Goal: Find specific page/section: Find specific page/section

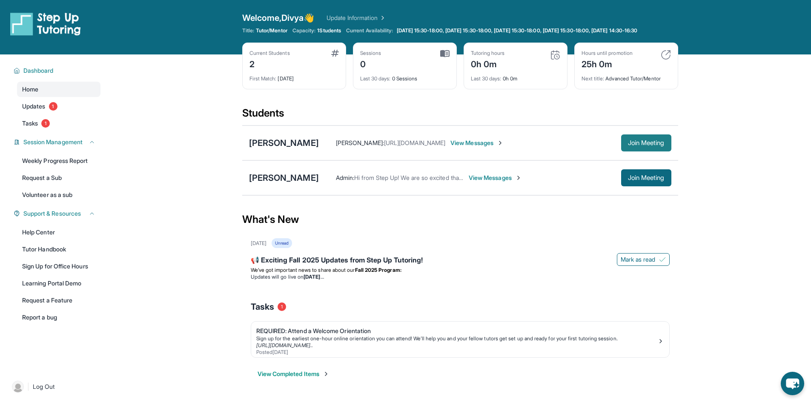
click at [661, 146] on span "Join Meeting" at bounding box center [646, 143] width 37 height 5
click at [55, 291] on link "Learning Portal Demo" at bounding box center [58, 283] width 83 height 15
click at [273, 149] on div "[PERSON_NAME]" at bounding box center [284, 143] width 70 height 12
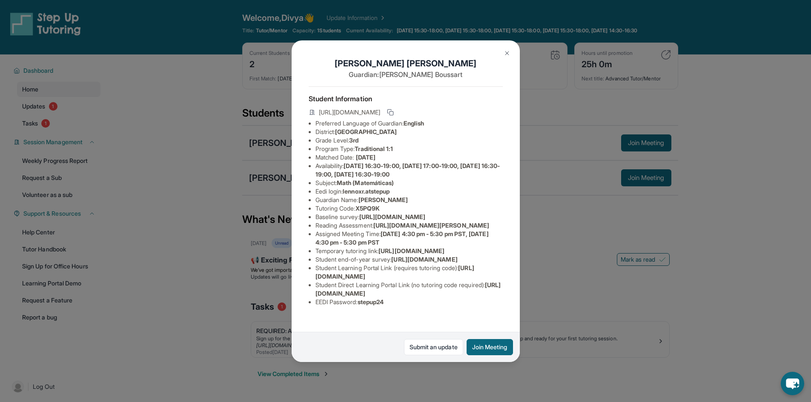
scroll to position [92, 315]
drag, startPoint x: 315, startPoint y: 138, endPoint x: 498, endPoint y: 156, distance: 183.6
click at [498, 156] on div "[PERSON_NAME] Guardian: [PERSON_NAME] Student Information [URL][DOMAIN_NAME] Pr…" at bounding box center [406, 201] width 228 height 322
copy span "[URL][DOMAIN_NAME]"
click at [505, 55] on img at bounding box center [507, 53] width 7 height 7
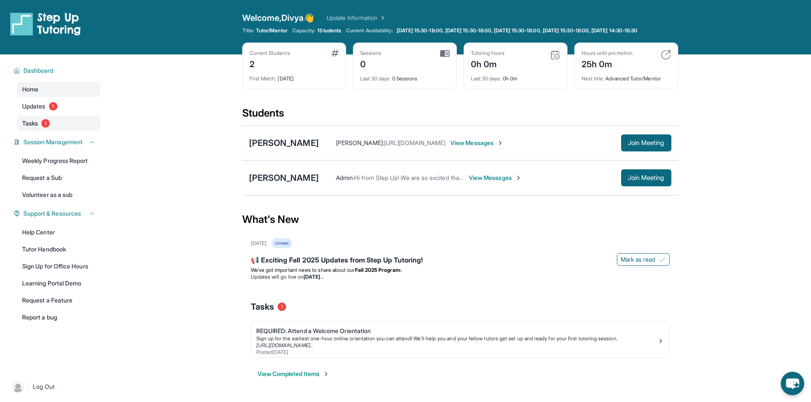
click at [36, 128] on span "Tasks" at bounding box center [30, 123] width 16 height 9
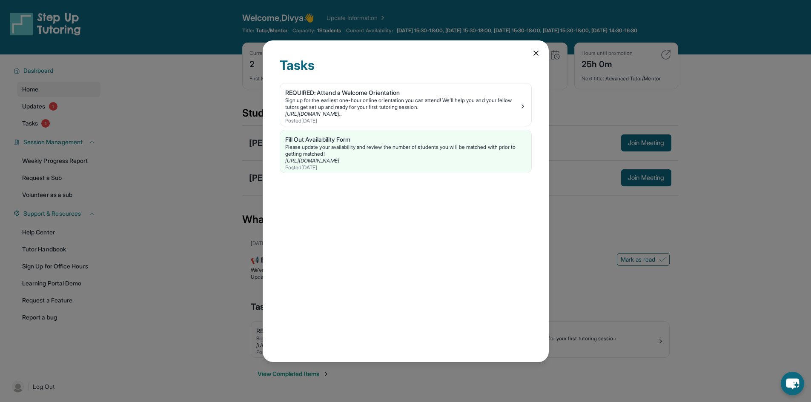
click at [535, 53] on icon at bounding box center [536, 53] width 4 height 4
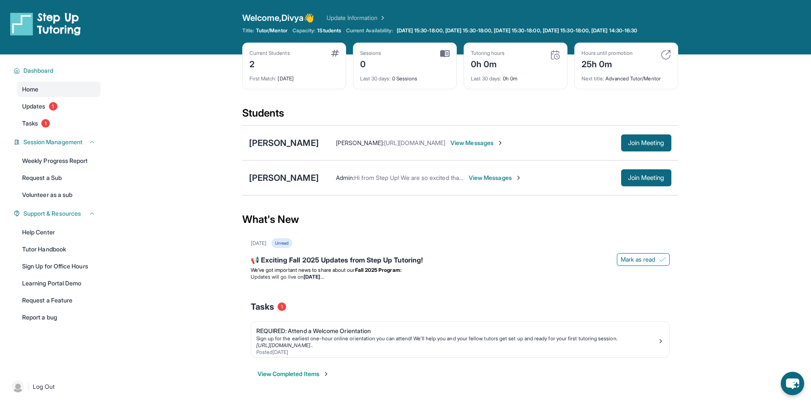
click at [504, 146] on img at bounding box center [500, 143] width 7 height 7
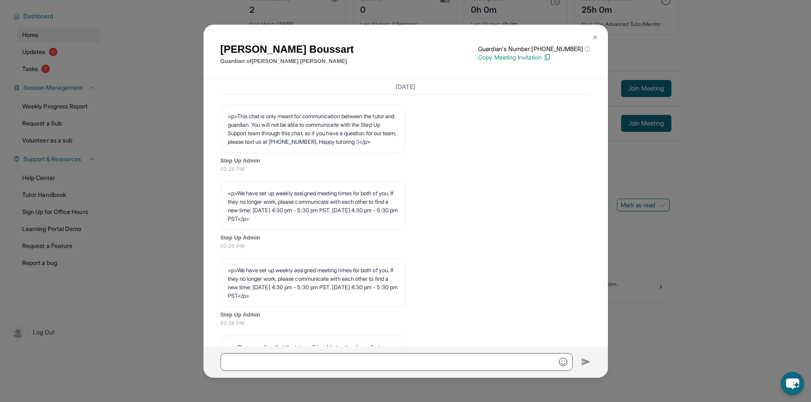
scroll to position [303, 0]
click at [595, 37] on img at bounding box center [595, 37] width 7 height 7
